Goal: Book appointment/travel/reservation

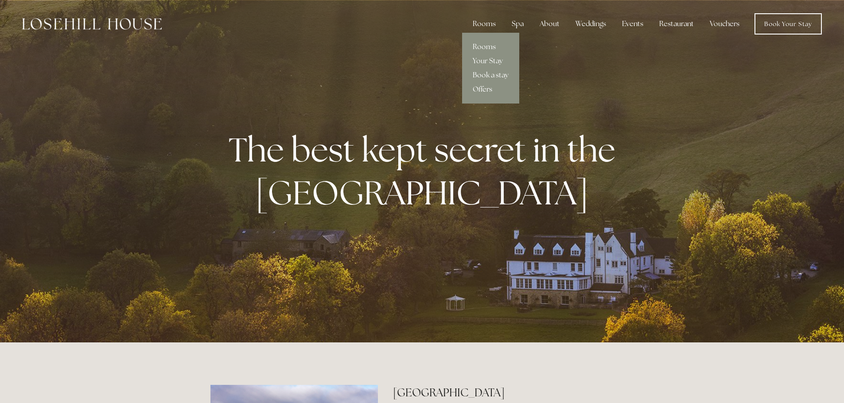
click at [487, 90] on link "Offers" at bounding box center [490, 89] width 57 height 14
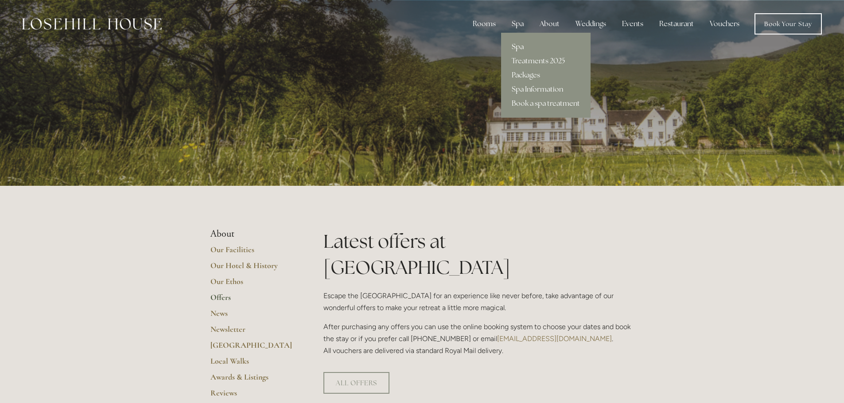
click at [522, 45] on link "Spa" at bounding box center [545, 47] width 89 height 14
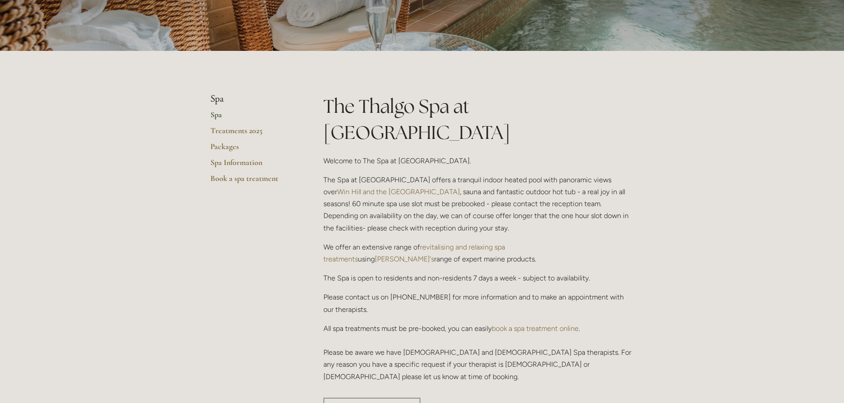
scroll to position [133, 0]
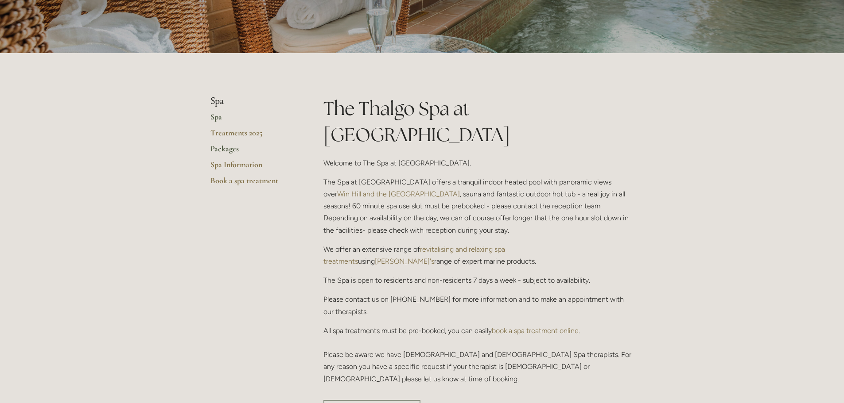
click at [226, 147] on link "Packages" at bounding box center [252, 152] width 85 height 16
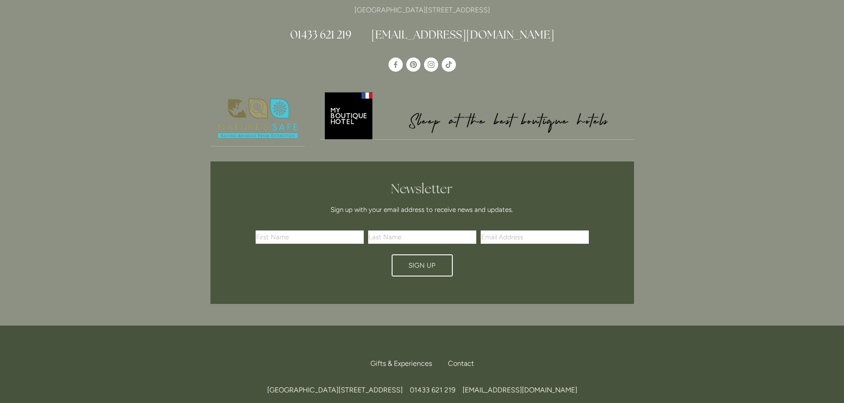
scroll to position [1993, 0]
